Goal: Communication & Community: Answer question/provide support

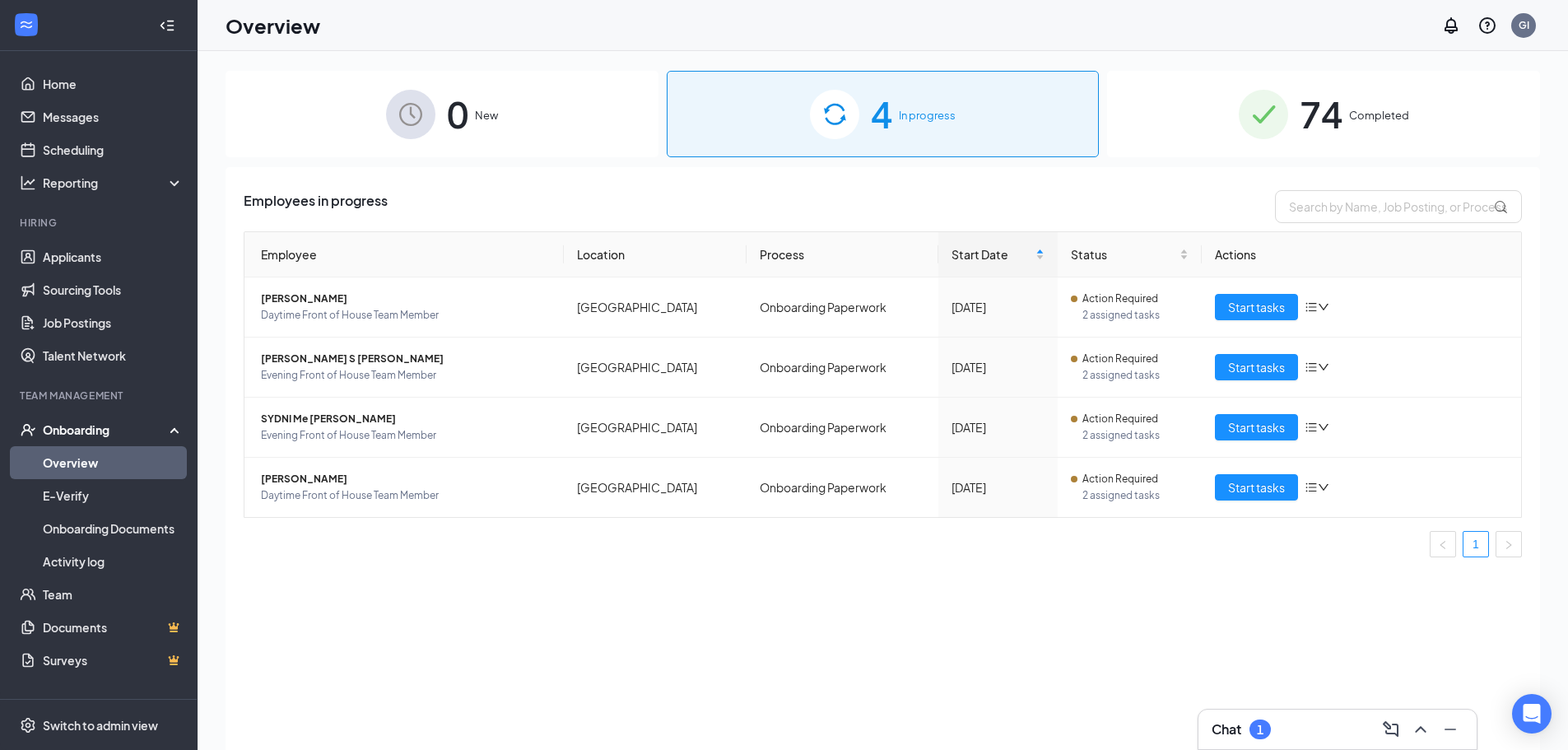
drag, startPoint x: 0, startPoint y: 0, endPoint x: 1259, endPoint y: 529, distance: 1365.6
click at [1261, 530] on div "Employee Location Process Start Date Status Actions [PERSON_NAME] Daytime Front…" at bounding box center [883, 393] width 1278 height 326
click at [1237, 699] on div "Employees in progress Employee Location Process Start Date Status Actions [PERS…" at bounding box center [883, 479] width 1315 height 624
click at [1244, 716] on div "Chat 1" at bounding box center [1338, 729] width 278 height 40
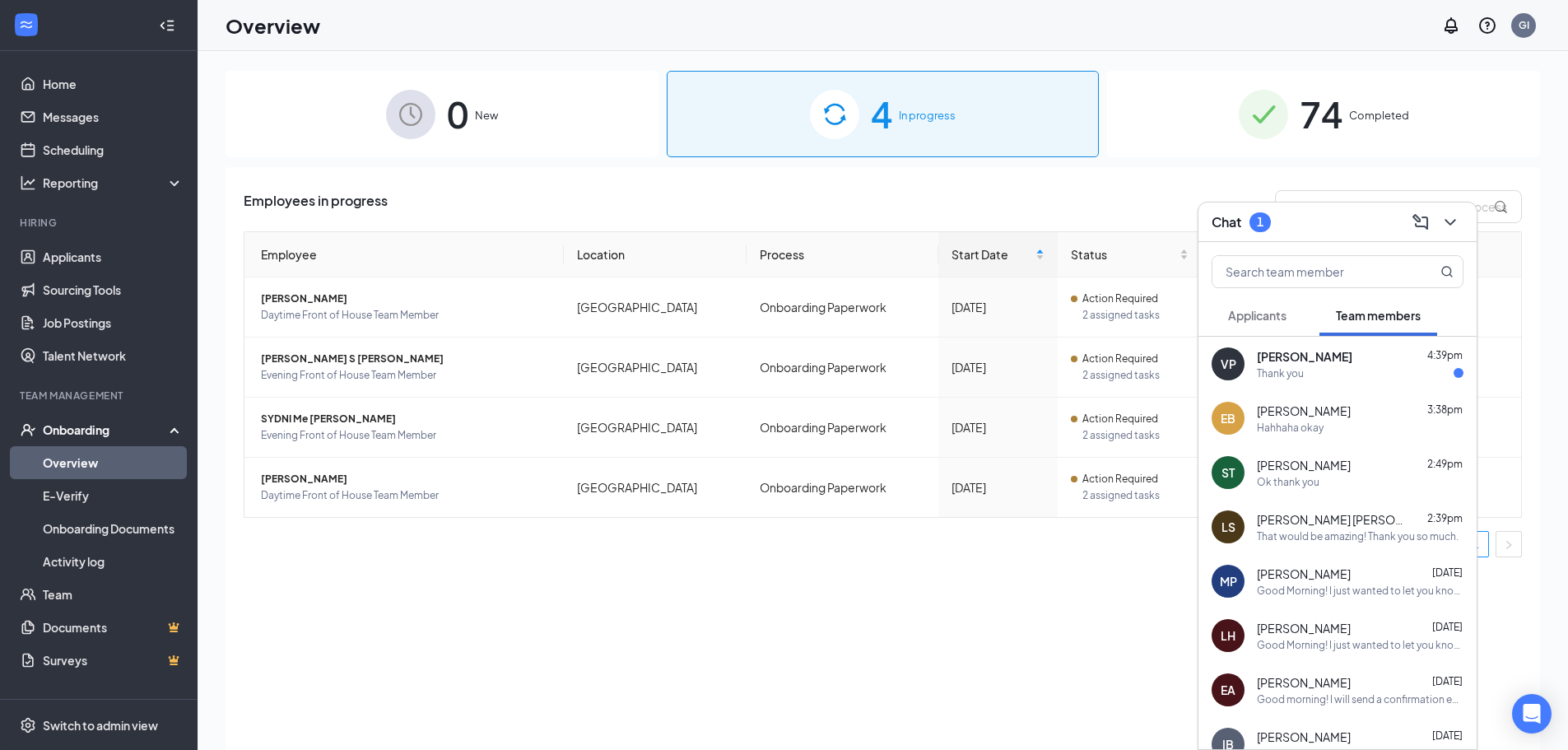
click at [1382, 366] on div "Thank you" at bounding box center [1360, 373] width 207 height 14
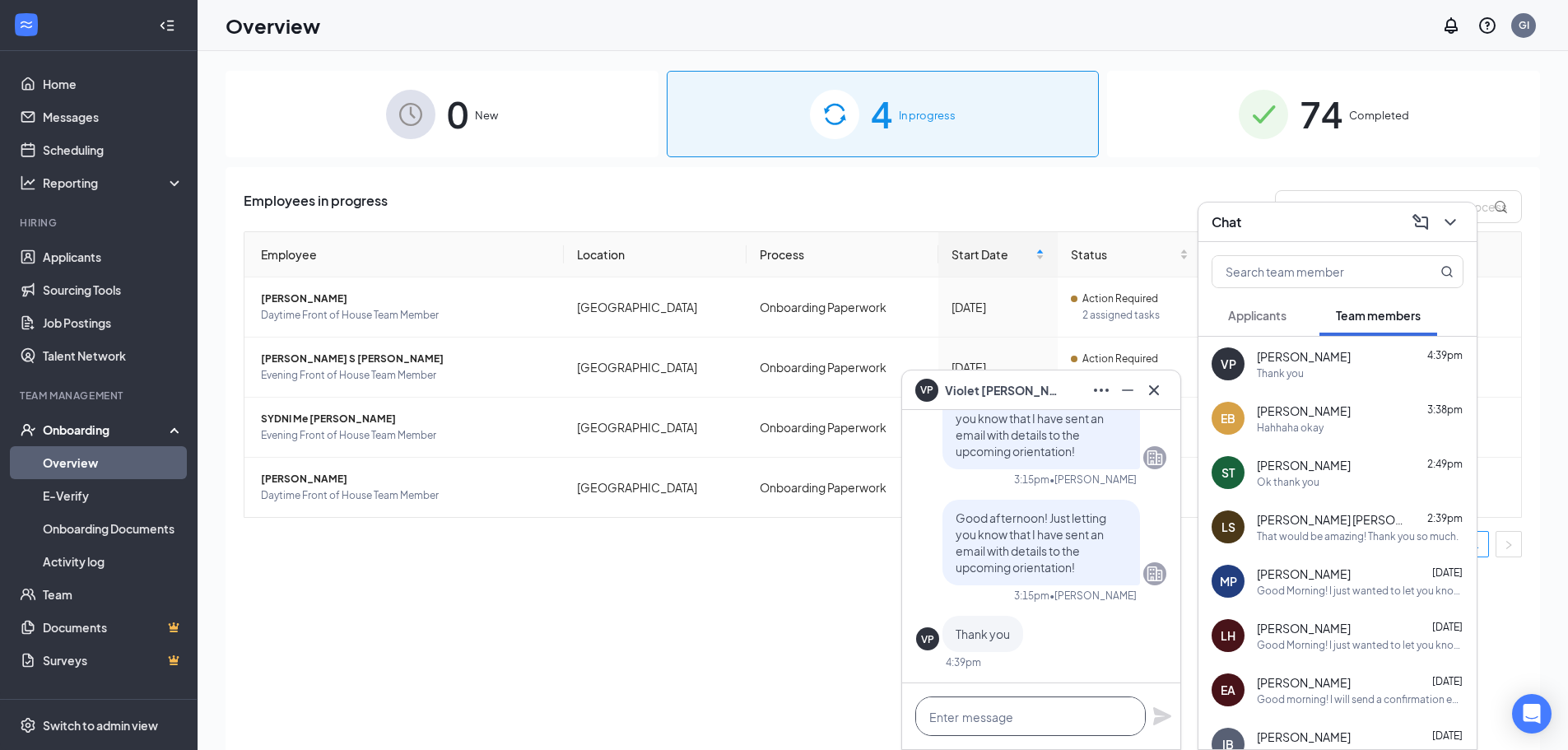
click at [972, 719] on textarea at bounding box center [1031, 716] width 230 height 40
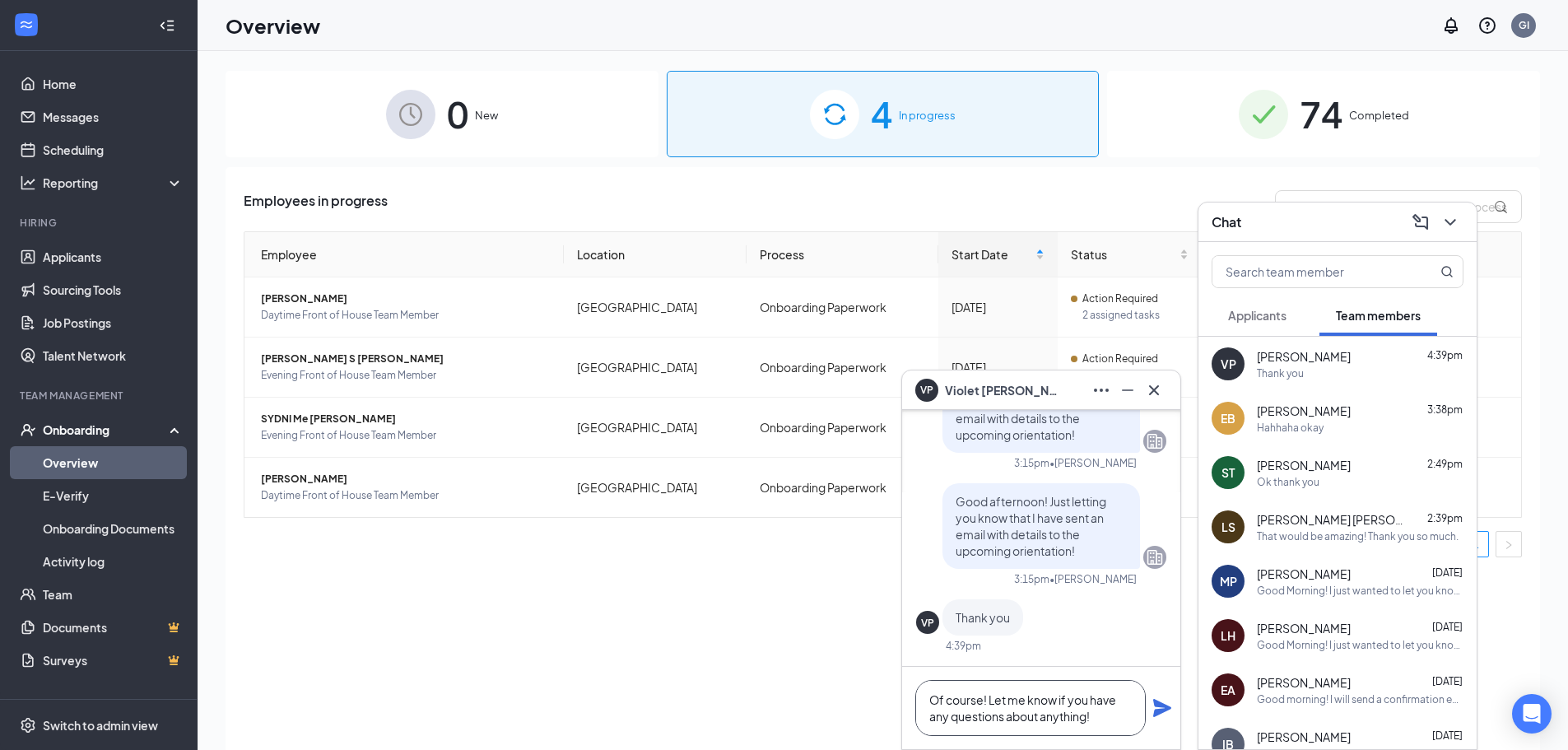
type textarea "Of course! Let me know if you have any questions about anything!"
click at [1167, 711] on icon "Plane" at bounding box center [1162, 708] width 20 height 20
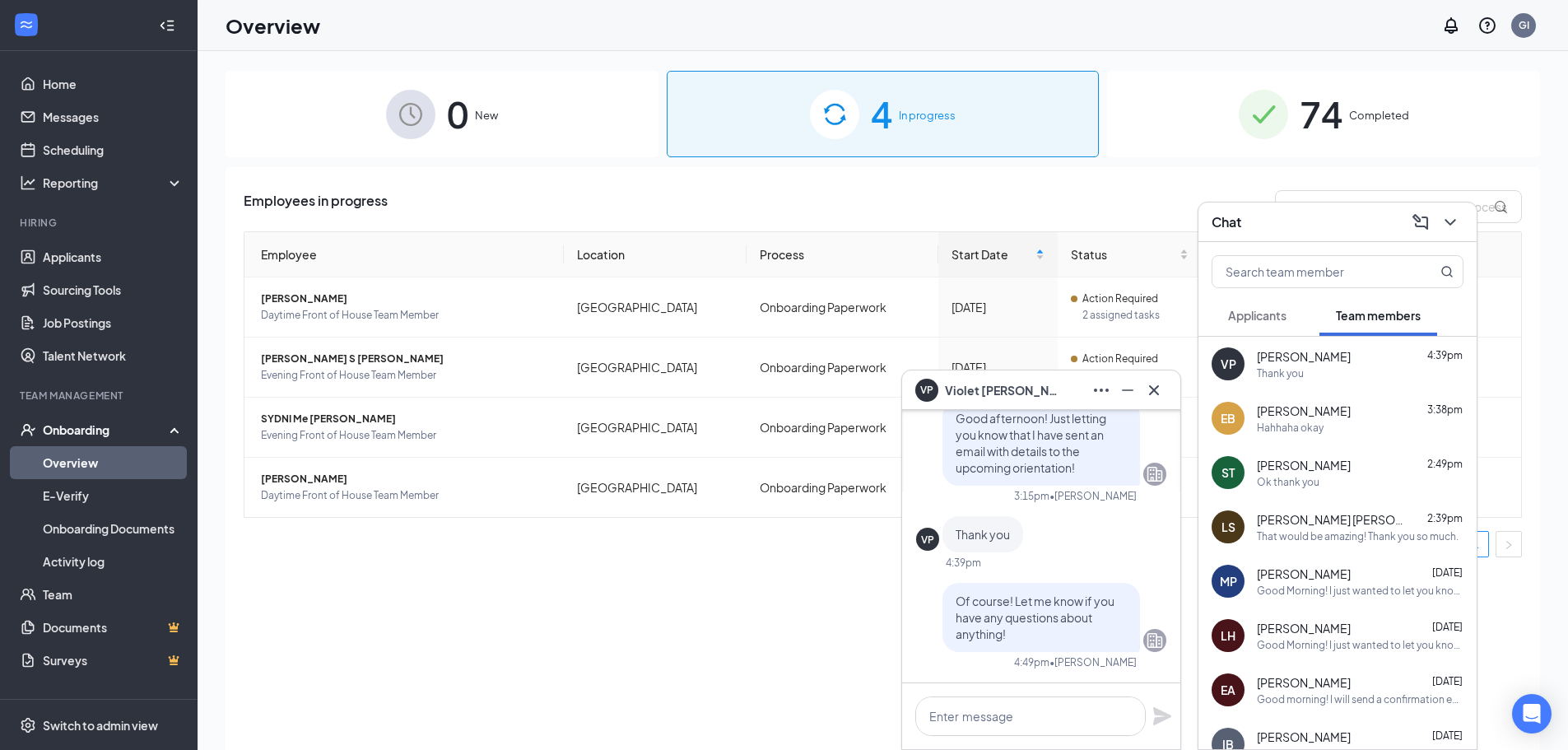
scroll to position [0, 0]
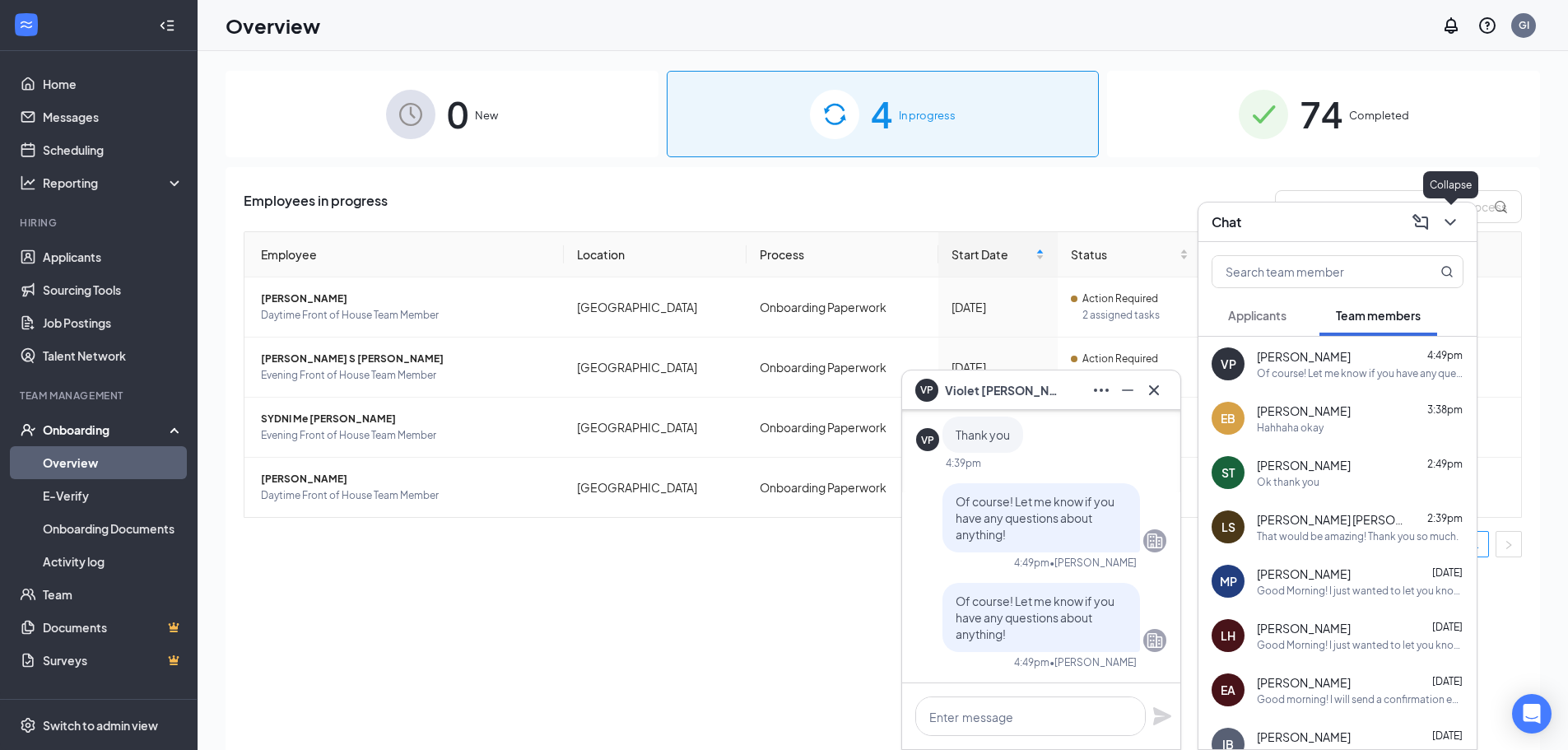
click at [1447, 227] on icon "ChevronDown" at bounding box center [1450, 222] width 20 height 20
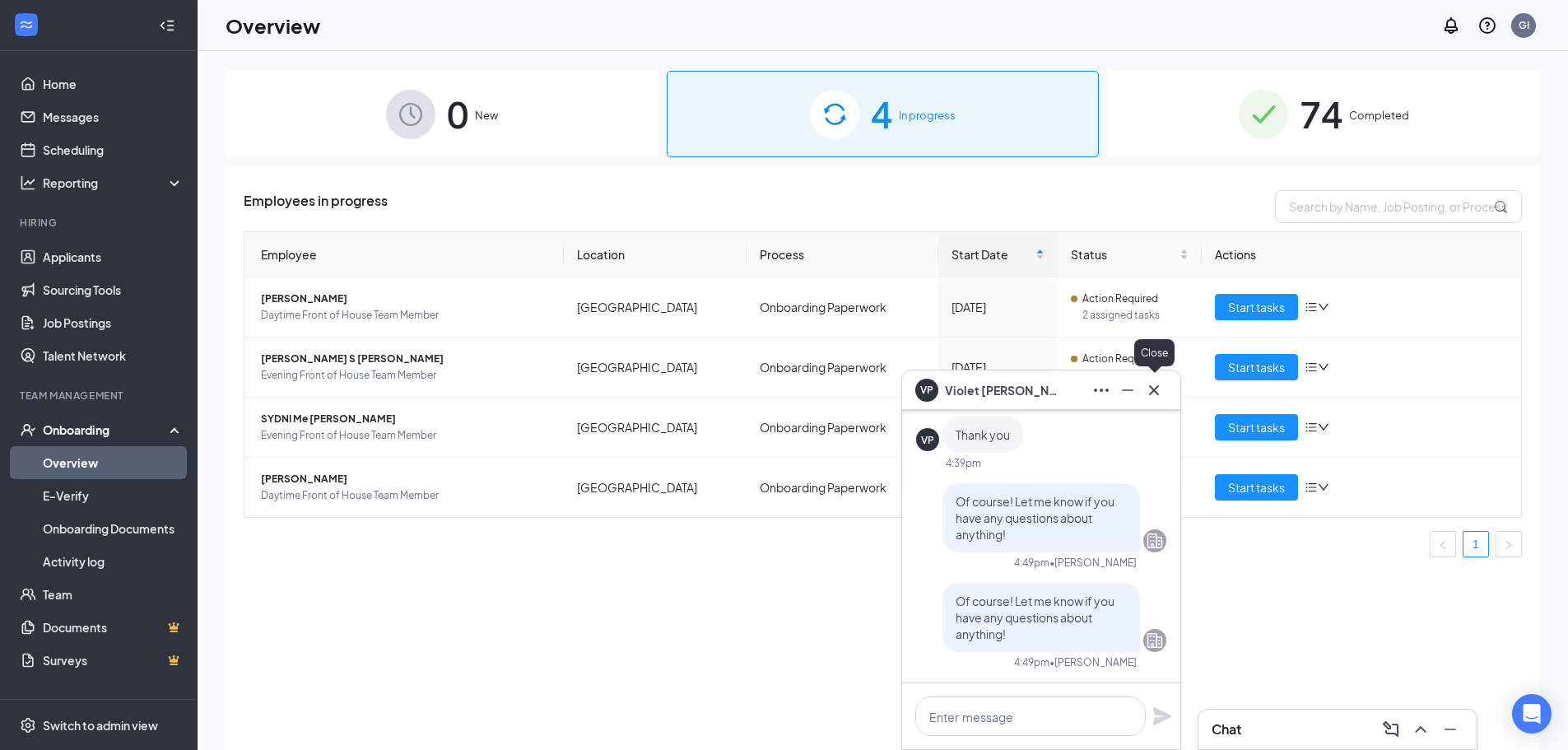
click at [1165, 384] on button at bounding box center [1154, 390] width 27 height 27
